Goal: Navigation & Orientation: Find specific page/section

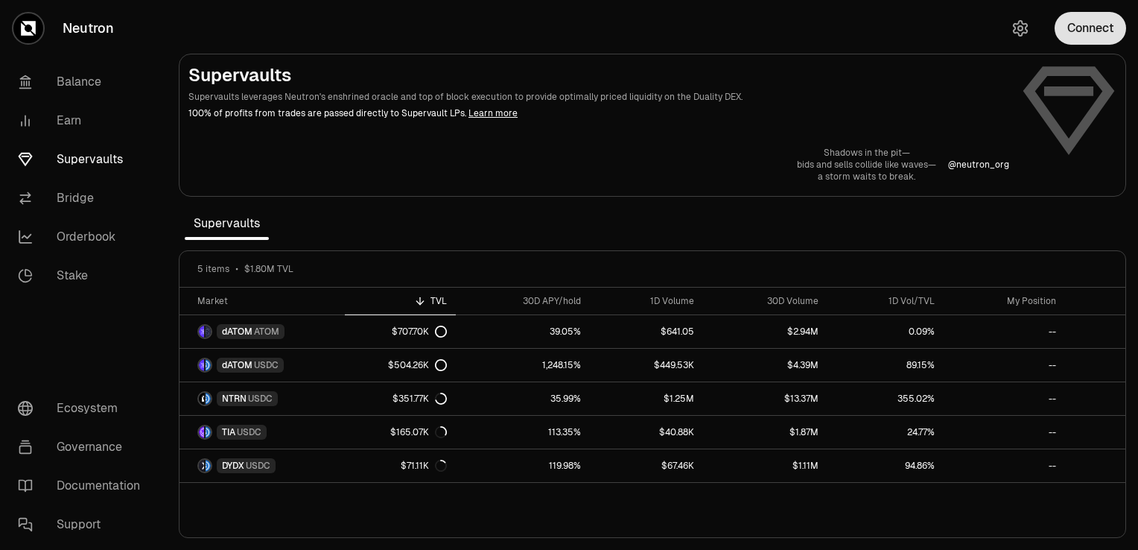
click at [1091, 26] on button "Connect" at bounding box center [1089, 28] width 71 height 33
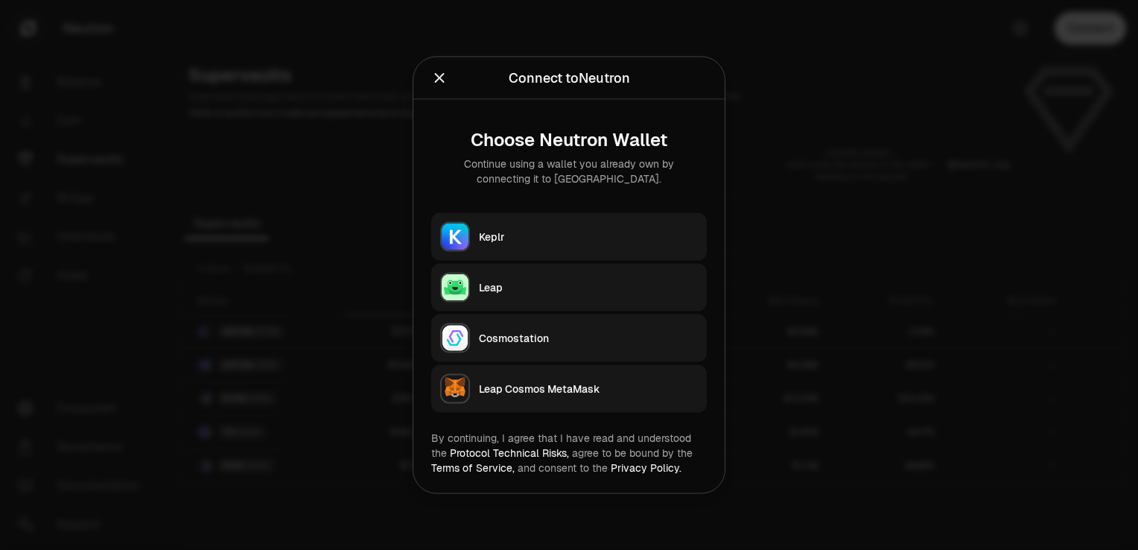
click at [438, 80] on icon "Close" at bounding box center [439, 78] width 16 height 16
